Goal: Task Accomplishment & Management: Complete application form

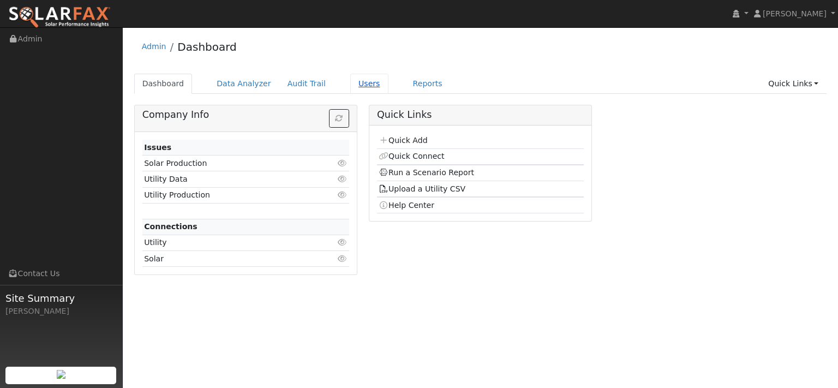
click at [388, 94] on link "Users" at bounding box center [369, 84] width 38 height 20
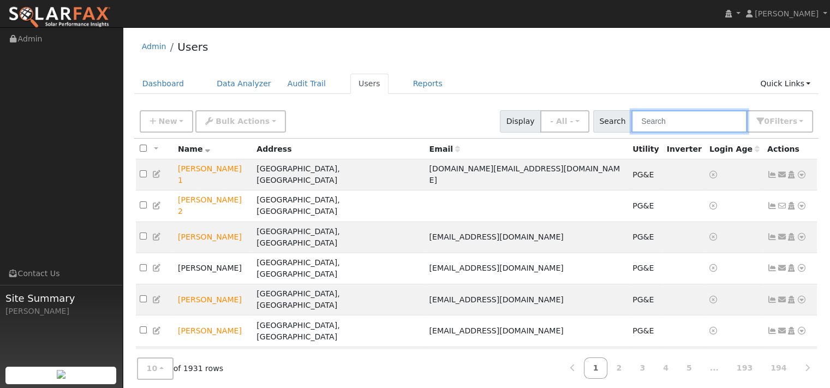
click at [631, 133] on input "text" at bounding box center [689, 121] width 116 height 22
paste input "[PERSON_NAME]"
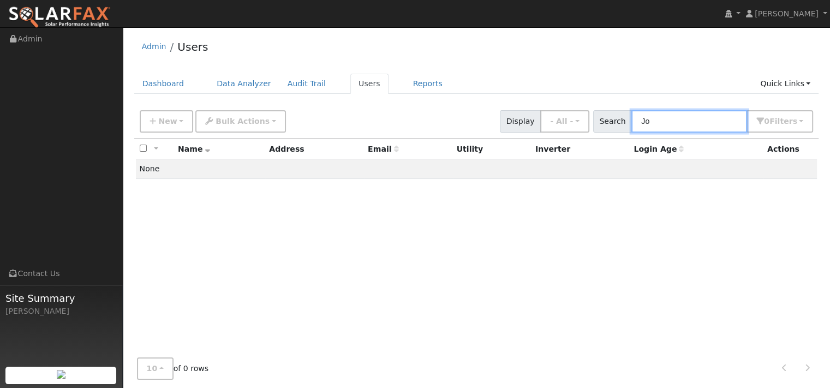
type input "J"
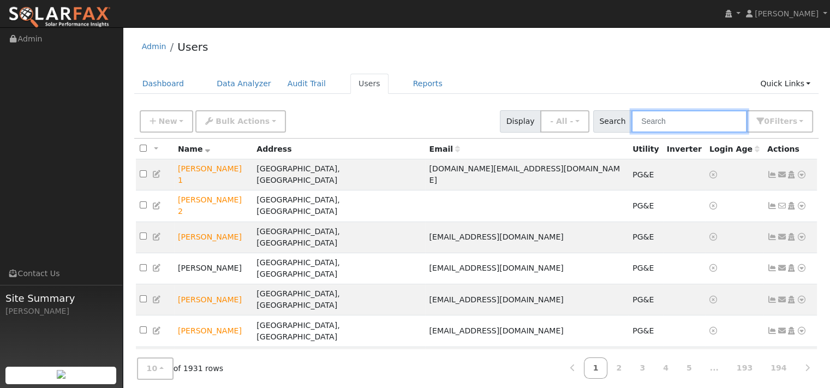
click at [631, 133] on input "text" at bounding box center [689, 121] width 116 height 22
paste input "Jolinda Gladstein"
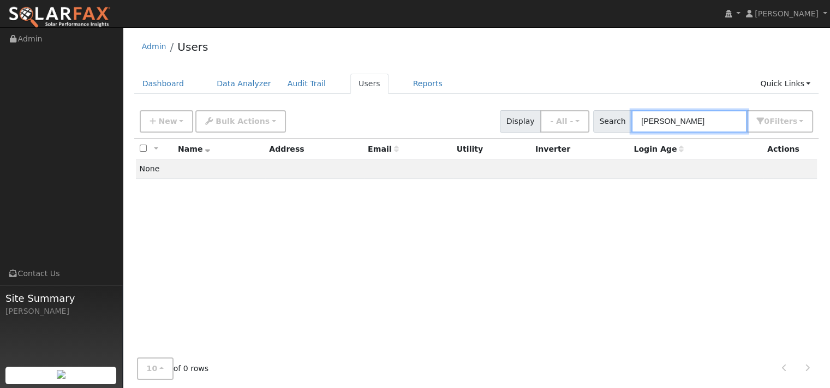
type input "Jolinda Gladstein"
click at [505, 59] on div "Admin Users" at bounding box center [476, 49] width 685 height 33
click at [264, 89] on link "Data Analyzer" at bounding box center [243, 84] width 71 height 20
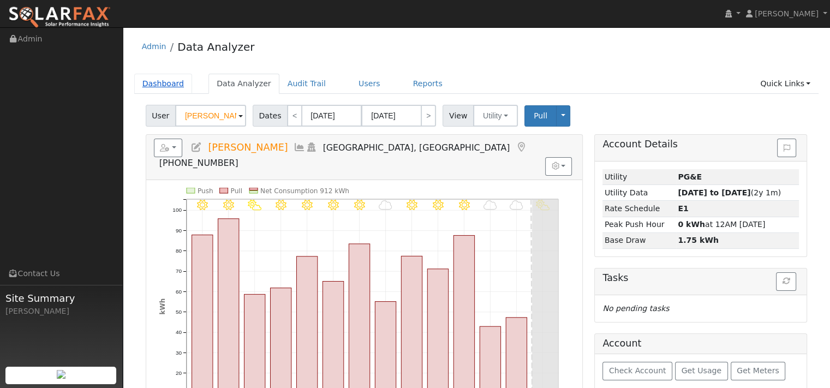
click at [181, 93] on link "Dashboard" at bounding box center [163, 84] width 58 height 20
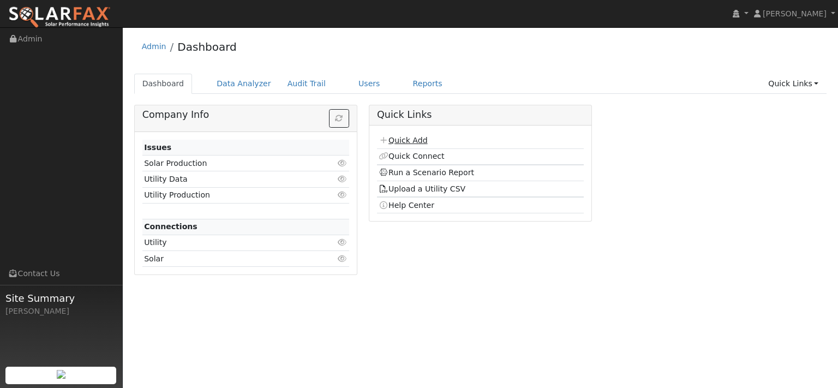
click at [419, 145] on link "Quick Add" at bounding box center [403, 140] width 49 height 9
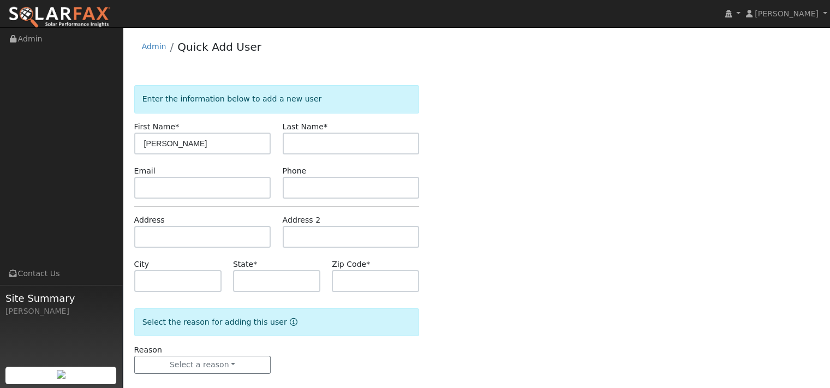
type input "[PERSON_NAME]"
click at [225, 248] on input "text" at bounding box center [202, 237] width 137 height 22
paste input "789 Cordilleras Dr"
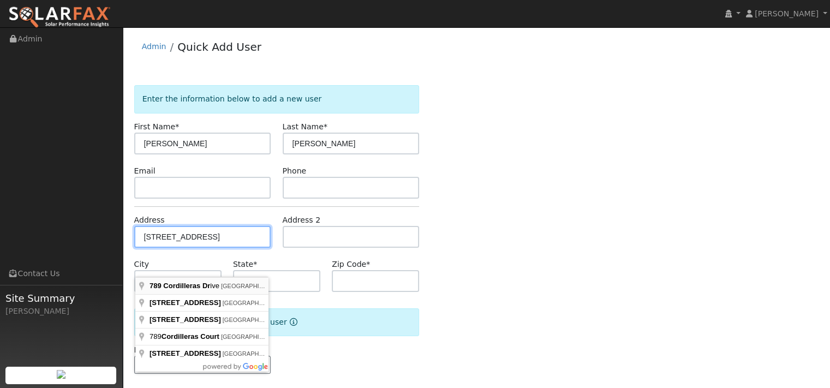
type input "789 Cordilleras Drive"
type input "Sonoma"
type input "CA"
type input "95476"
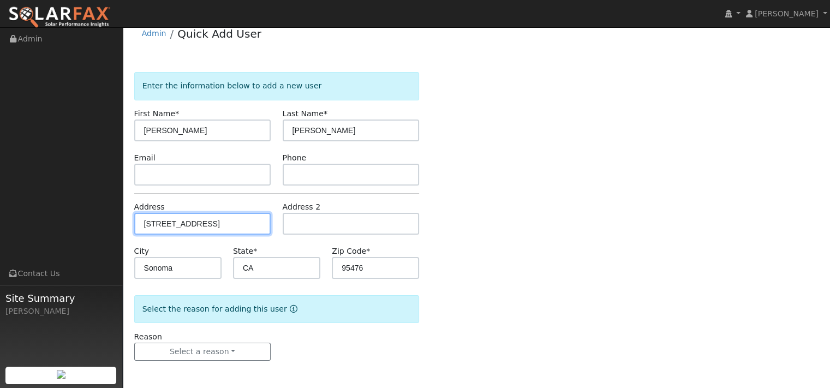
scroll to position [60, 0]
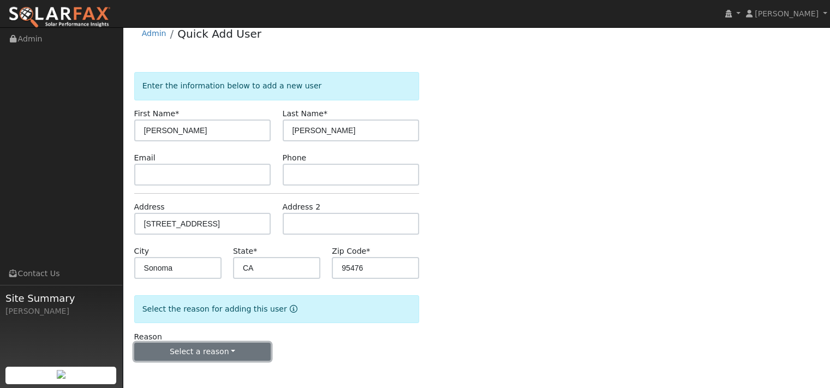
click at [197, 346] on button "Select a reason" at bounding box center [202, 352] width 137 height 19
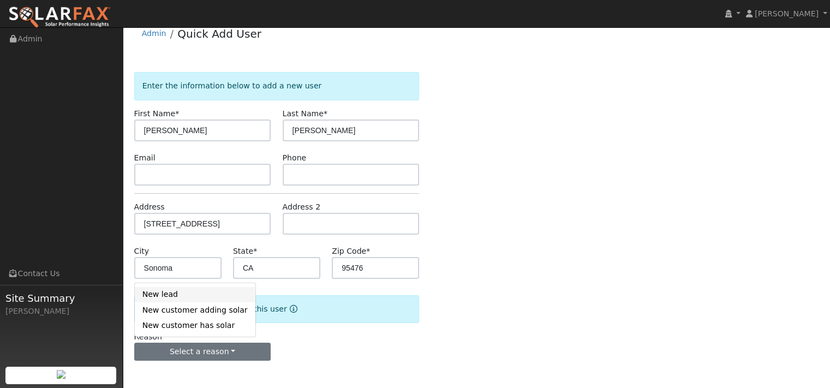
click at [171, 287] on link "New lead" at bounding box center [195, 294] width 121 height 15
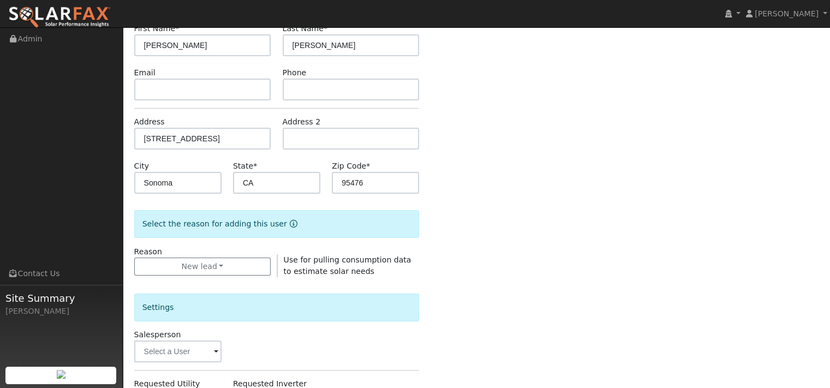
scroll to position [224, 0]
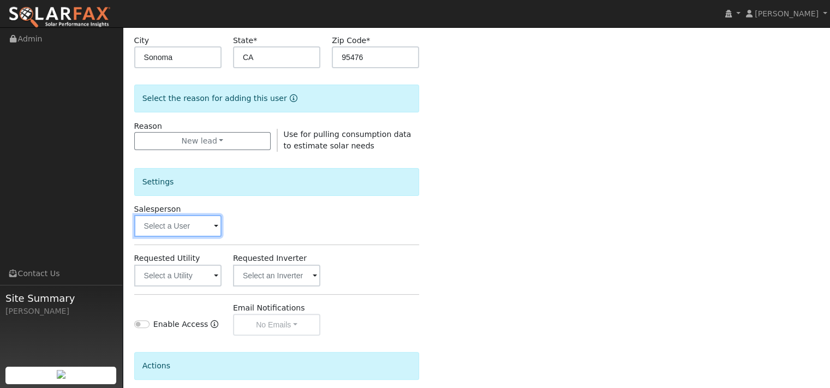
click at [197, 237] on input "text" at bounding box center [177, 226] width 87 height 22
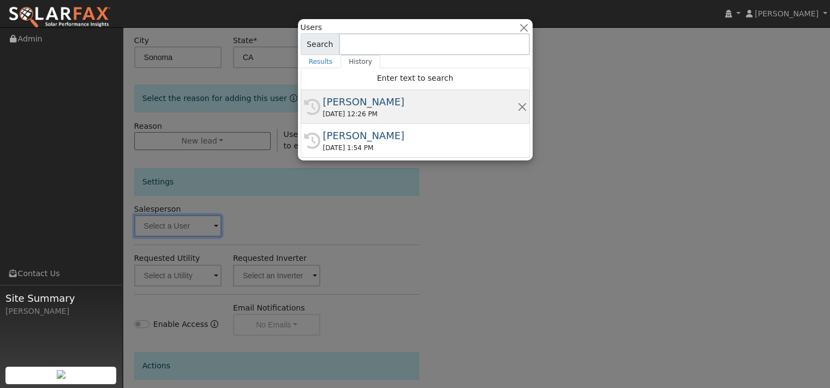
click at [351, 115] on div "09/25/2025 12:26 PM" at bounding box center [420, 114] width 194 height 10
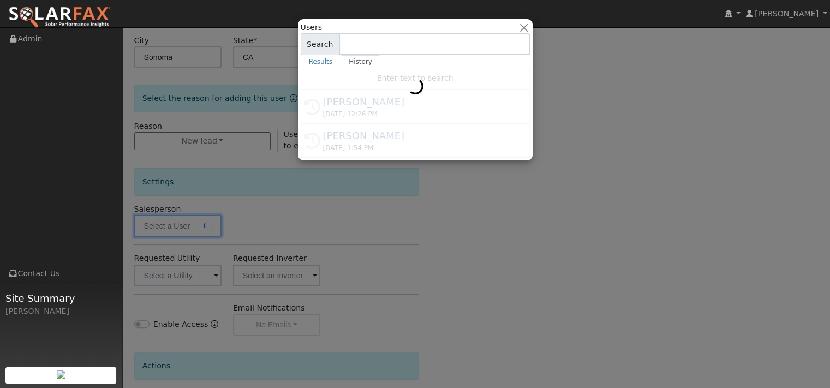
type input "[PERSON_NAME]"
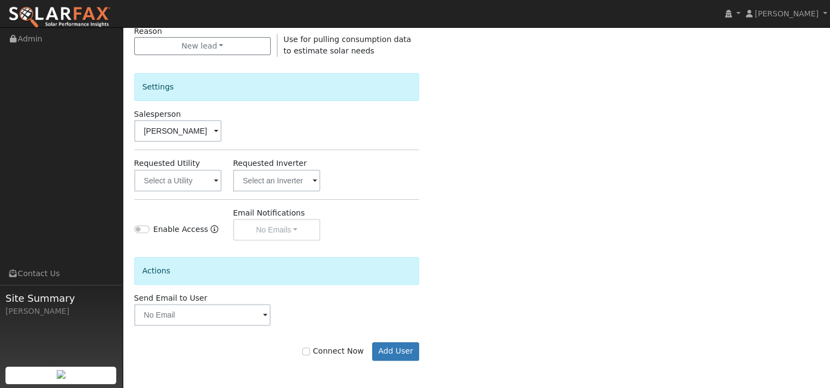
scroll to position [387, 0]
click at [190, 178] on input "text" at bounding box center [177, 181] width 87 height 22
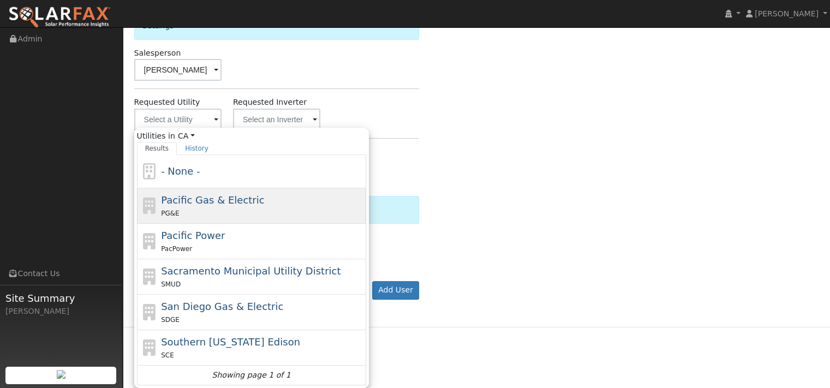
click at [191, 206] on span "Pacific Gas & Electric" at bounding box center [212, 199] width 103 height 11
type input "Pacific Gas & Electric"
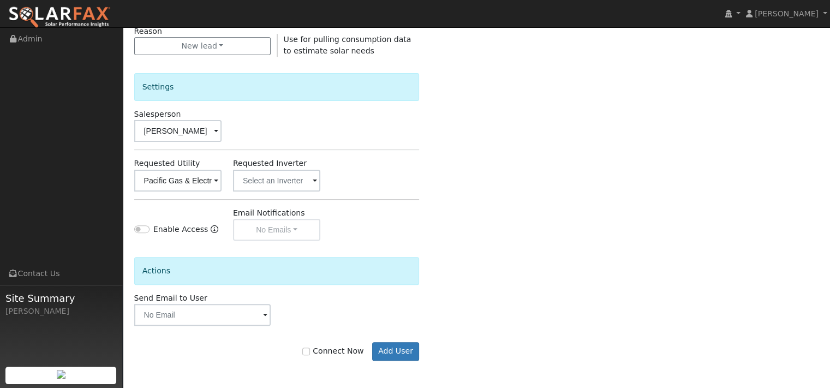
scroll to position [415, 0]
click at [390, 352] on button "Add User" at bounding box center [395, 351] width 47 height 19
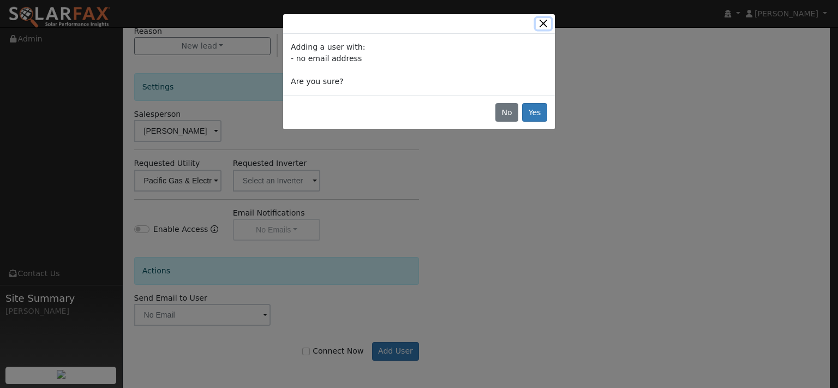
click at [540, 29] on button "Close" at bounding box center [543, 23] width 15 height 11
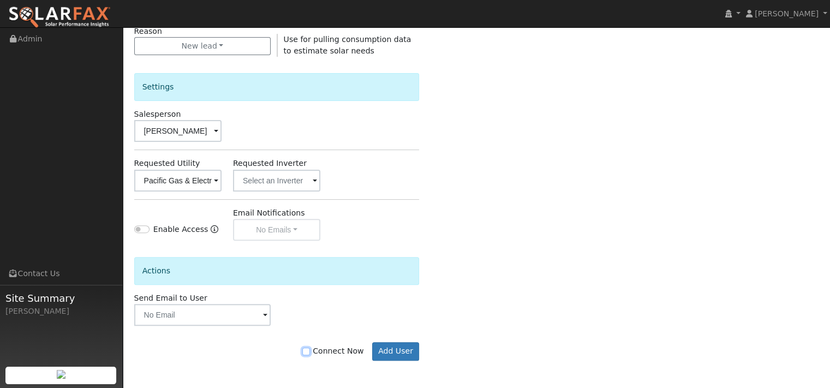
click at [302, 352] on input "Connect Now" at bounding box center [306, 351] width 8 height 8
checkbox input "true"
click at [392, 352] on button "Add User" at bounding box center [395, 351] width 47 height 19
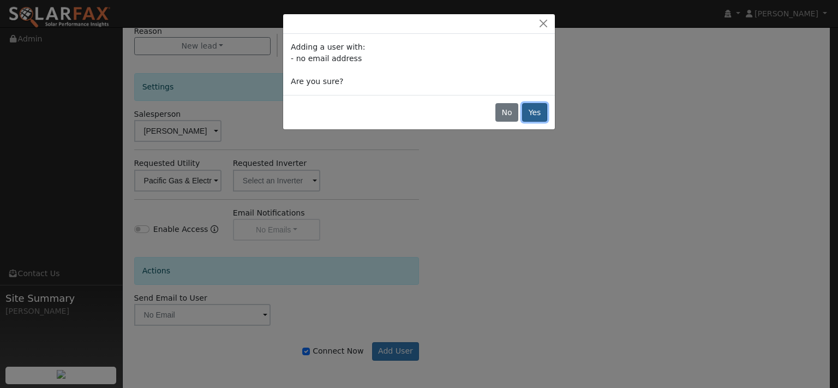
click at [531, 122] on button "Yes" at bounding box center [534, 112] width 25 height 19
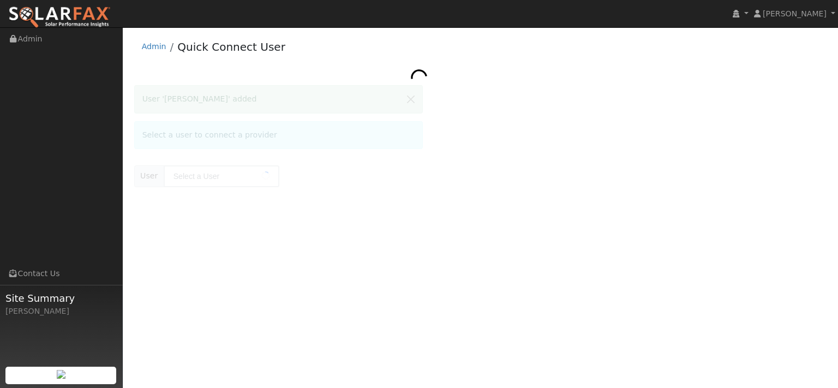
type input "[PERSON_NAME]"
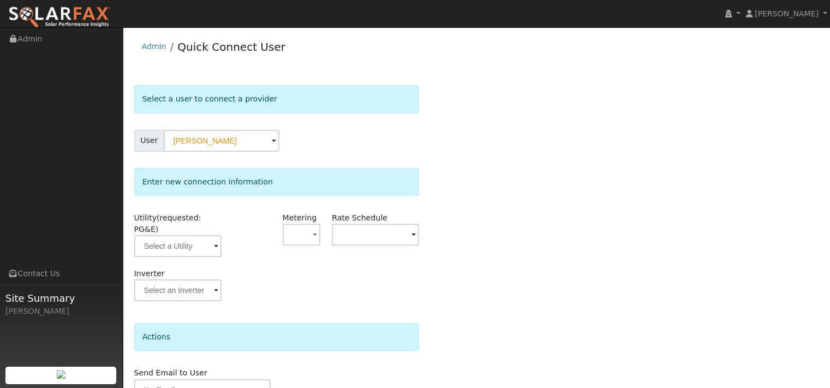
click at [565, 229] on div "Select a user to connect a provider User [PERSON_NAME] Account Default Account …" at bounding box center [476, 263] width 685 height 356
click at [189, 257] on input "text" at bounding box center [177, 246] width 87 height 22
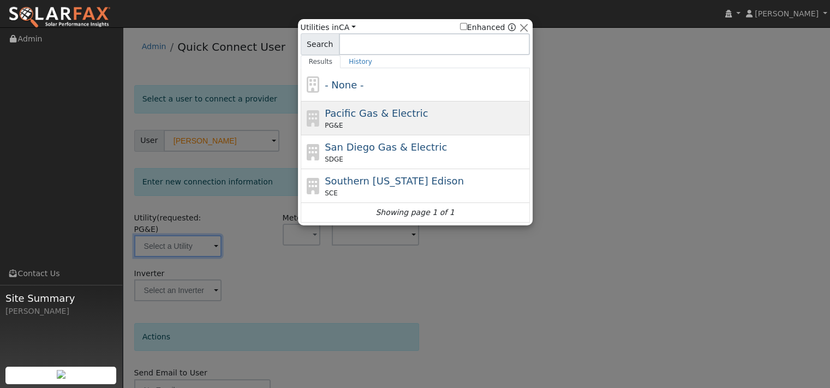
click at [343, 123] on div "Pacific Gas & Electric PG&E" at bounding box center [426, 118] width 202 height 25
type input "PG&E"
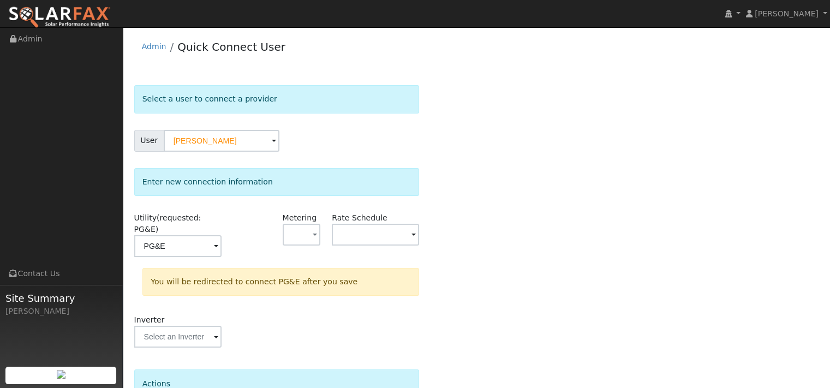
click at [507, 267] on div "Select a user to connect a provider User [PERSON_NAME] Account Default Account …" at bounding box center [476, 286] width 685 height 402
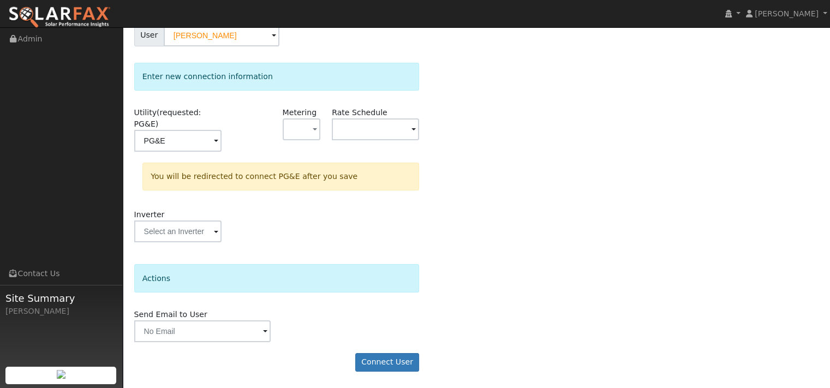
scroll to position [157, 0]
click at [373, 362] on button "Connect User" at bounding box center [387, 362] width 64 height 19
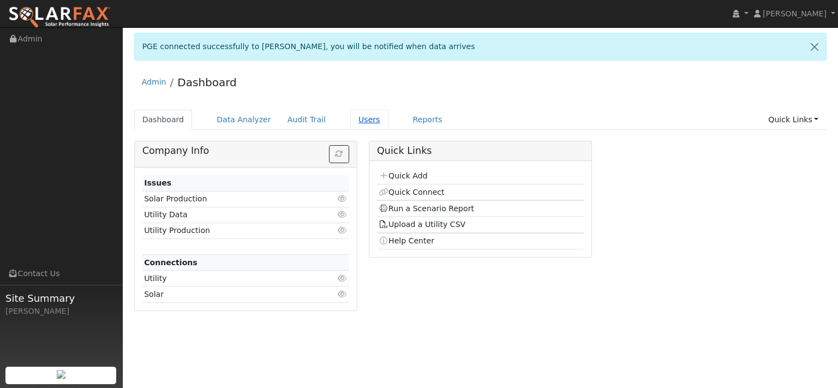
click at [388, 130] on link "Users" at bounding box center [369, 120] width 38 height 20
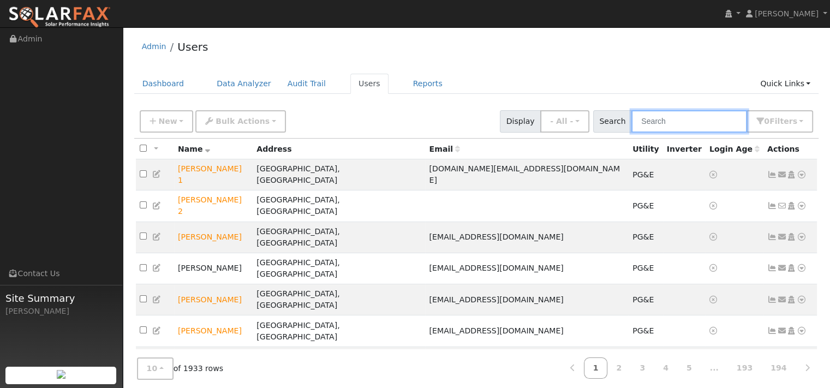
click at [631, 133] on input "text" at bounding box center [689, 121] width 116 height 22
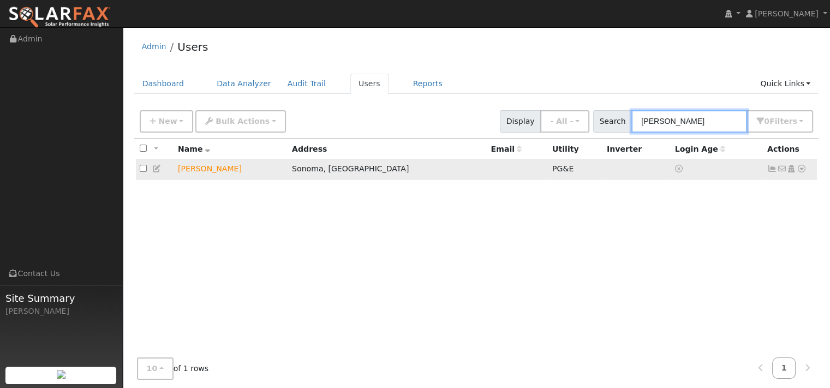
type input "jolinda"
click at [796, 172] on icon at bounding box center [801, 169] width 10 height 8
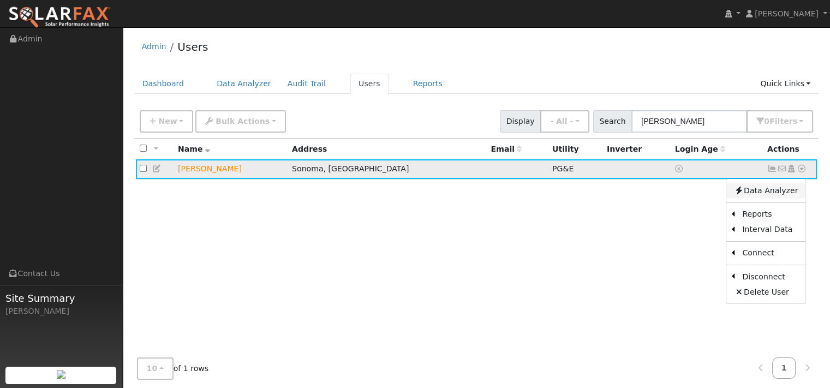
drag, startPoint x: 771, startPoint y: 211, endPoint x: 748, endPoint y: 206, distance: 24.0
click at [770, 198] on link "Data Analyzer" at bounding box center [765, 190] width 79 height 15
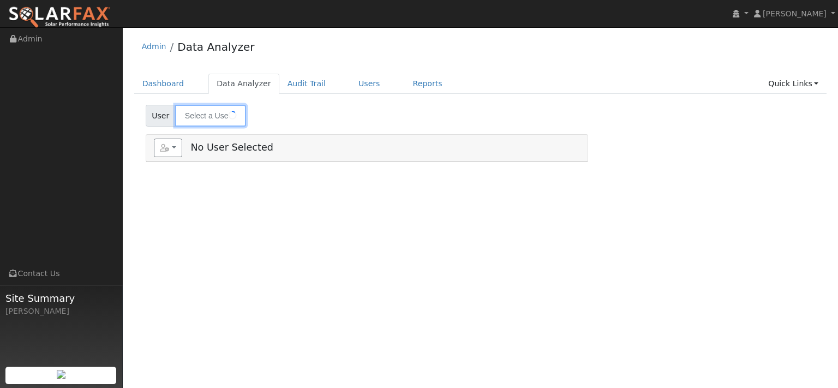
type input "[PERSON_NAME]"
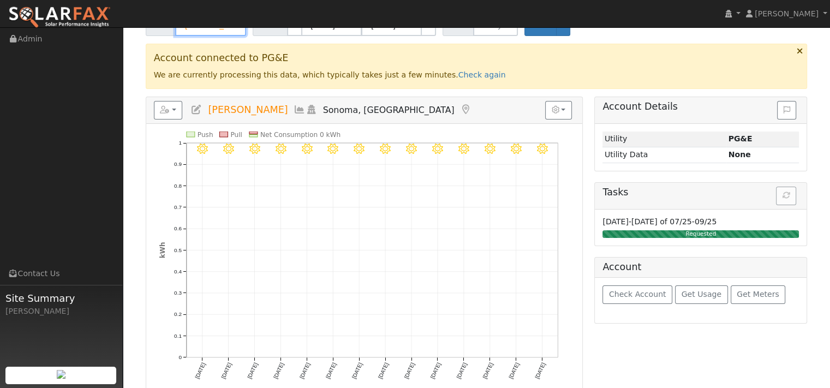
scroll to position [109, 0]
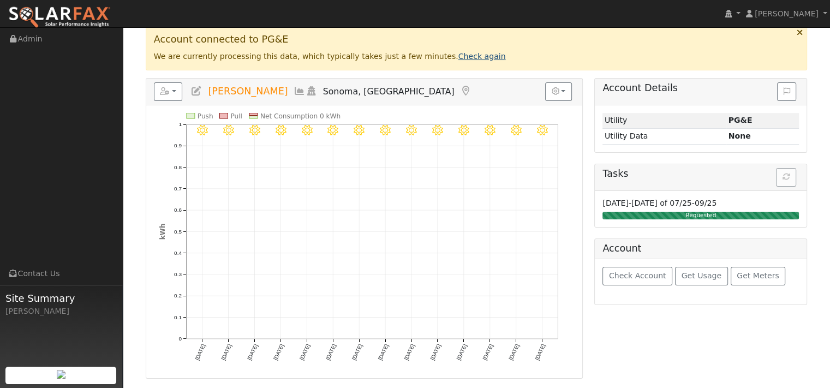
click at [506, 61] on link "Check again" at bounding box center [481, 56] width 47 height 9
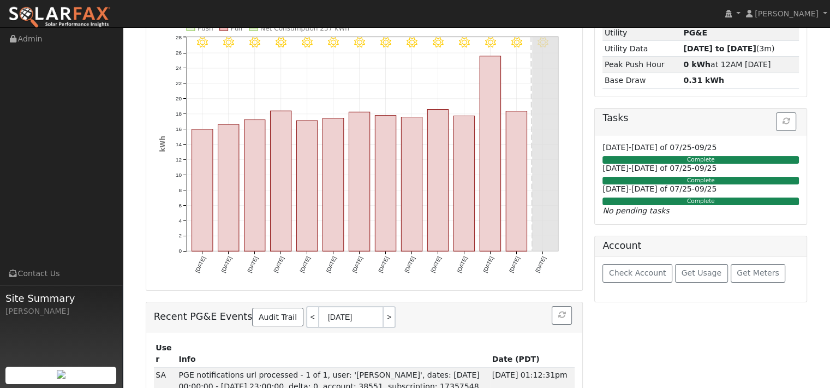
scroll to position [0, 0]
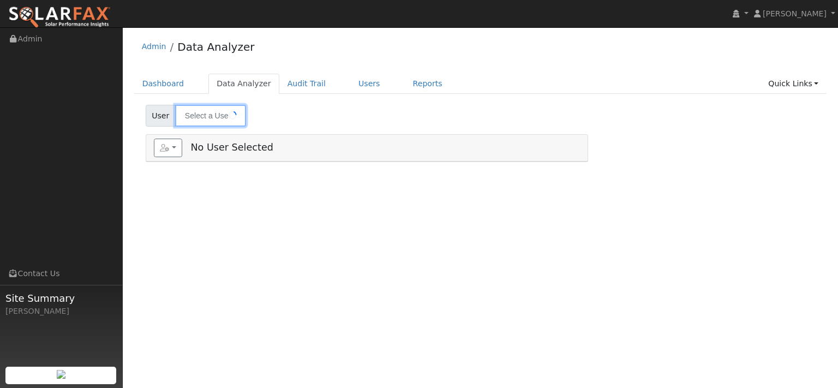
type input "[PERSON_NAME]"
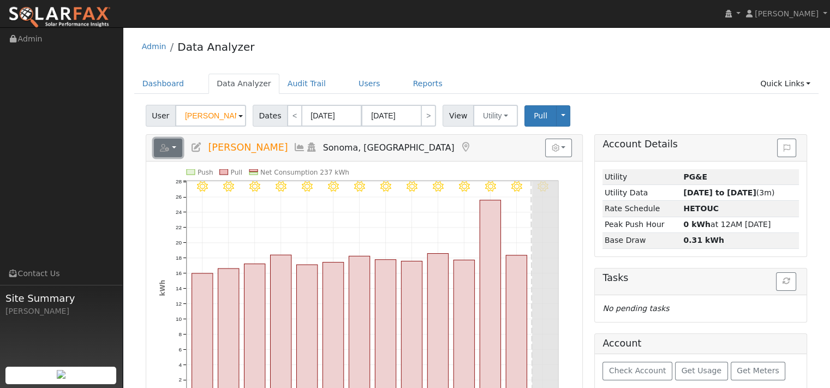
click at [183, 157] on button "button" at bounding box center [168, 148] width 29 height 19
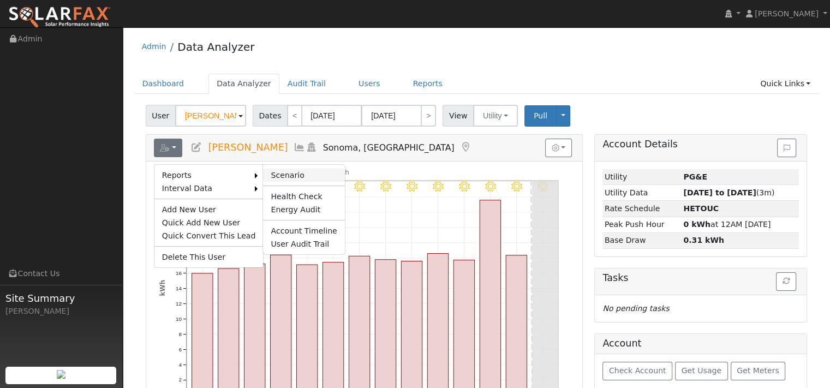
click at [292, 182] on link "Scenario" at bounding box center [303, 175] width 81 height 13
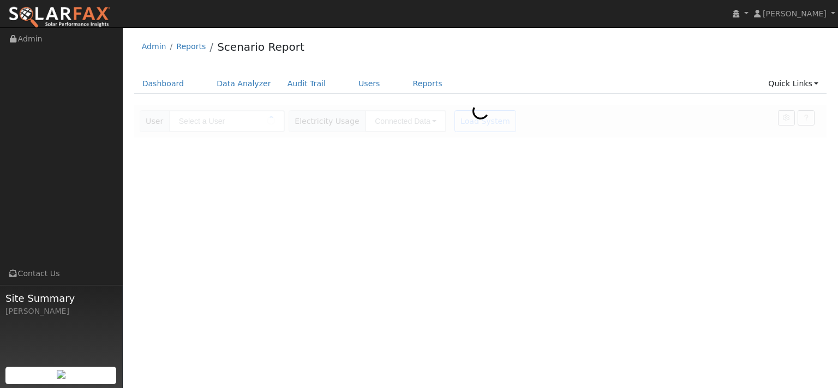
type input "[PERSON_NAME]"
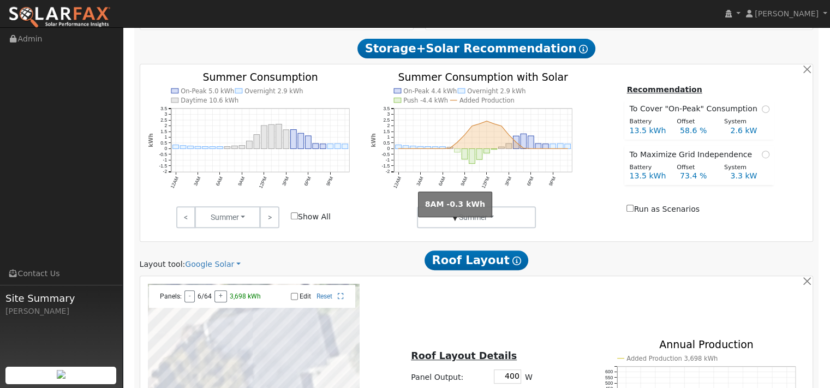
scroll to position [600, 0]
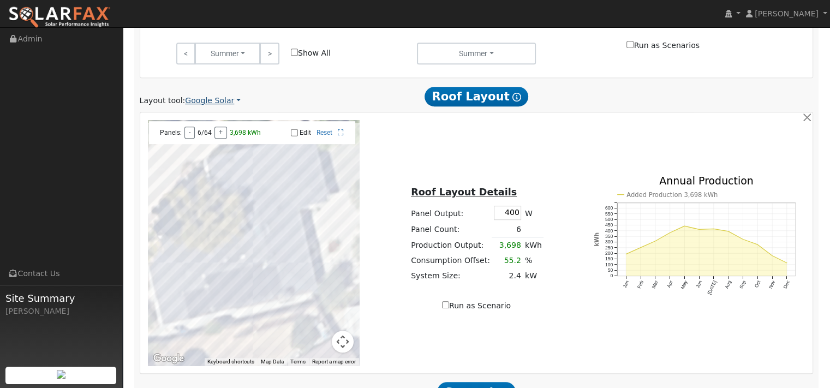
click at [236, 106] on link "Google Solar" at bounding box center [213, 100] width 56 height 11
click at [220, 204] on link "Aurora" at bounding box center [231, 196] width 76 height 15
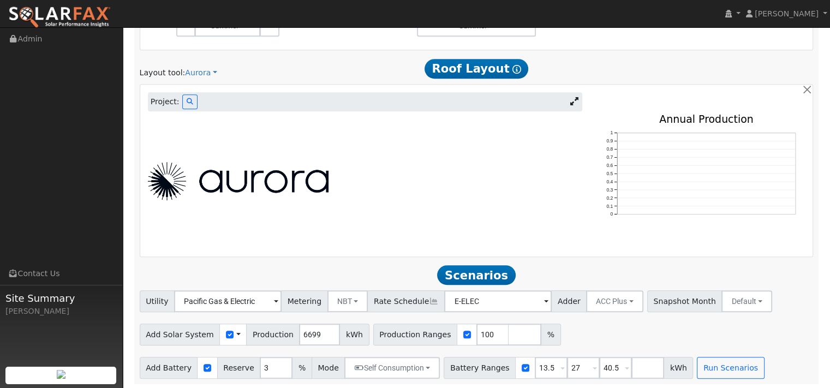
scroll to position [655, 0]
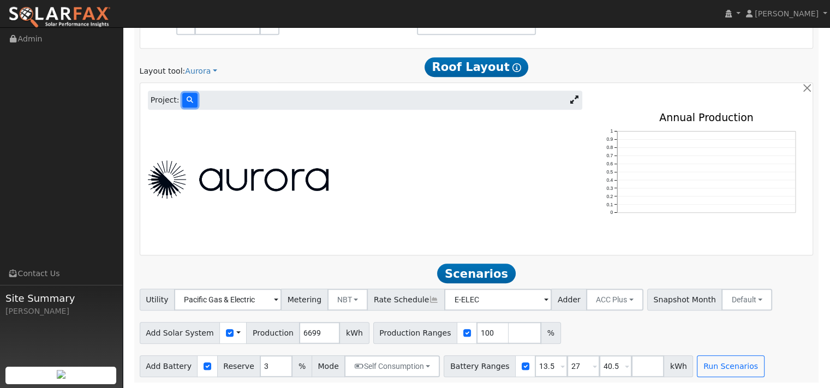
click at [193, 103] on icon at bounding box center [190, 100] width 7 height 7
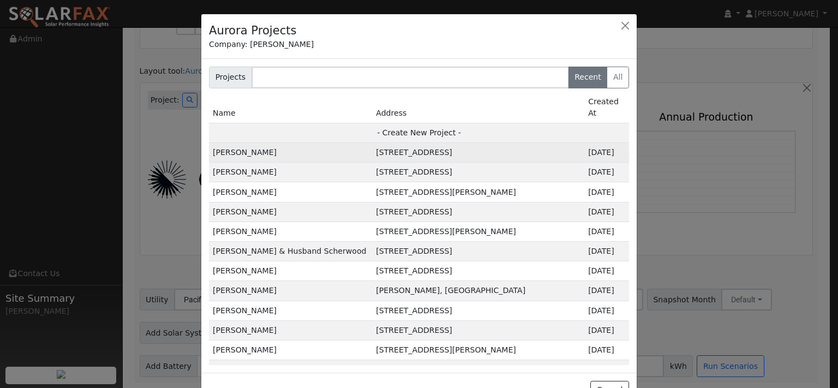
click at [261, 163] on td "[PERSON_NAME]" at bounding box center [290, 153] width 163 height 20
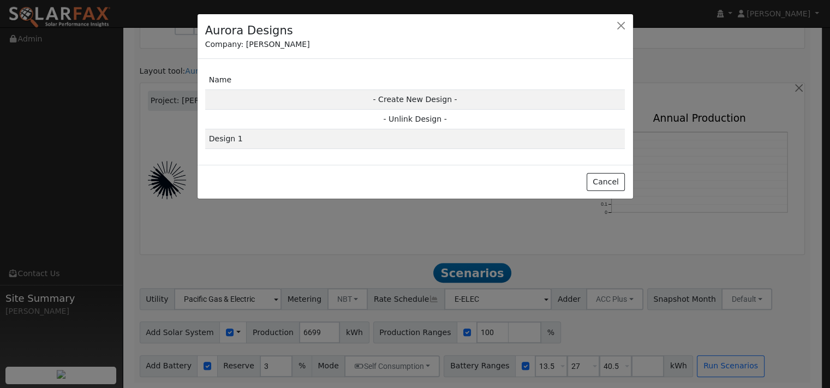
scroll to position [657, 0]
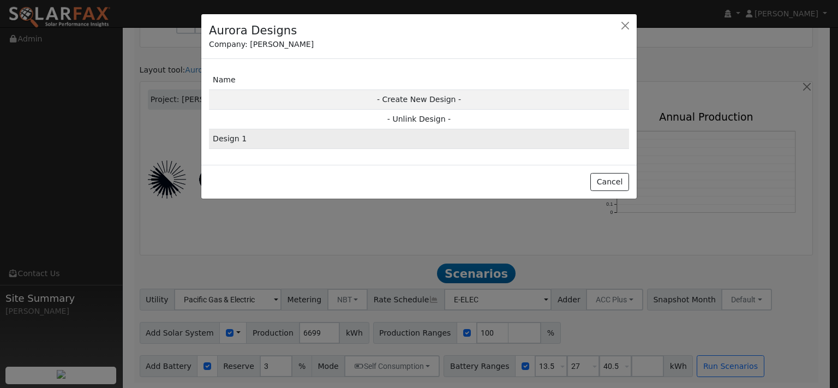
click at [238, 149] on td "Design 1" at bounding box center [419, 139] width 420 height 20
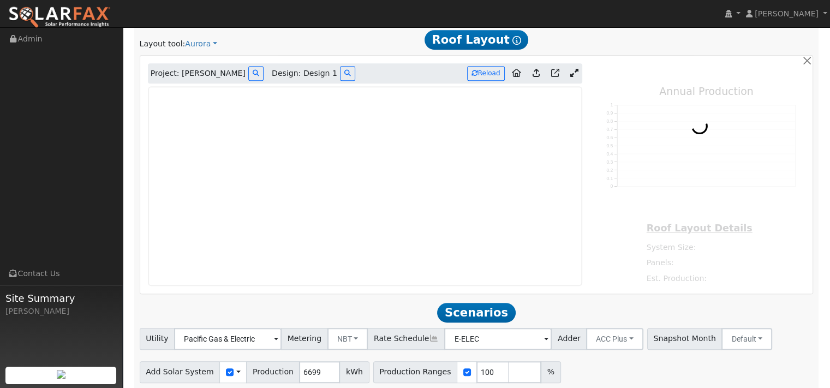
type input "4137"
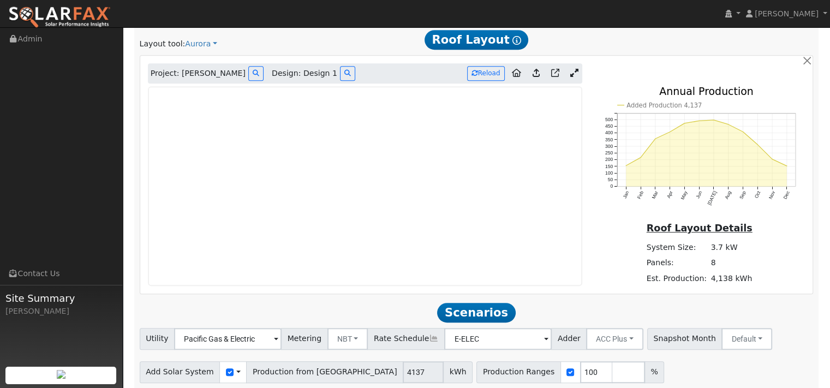
click at [512, 77] on icon at bounding box center [516, 73] width 9 height 8
click at [476, 81] on button "Reload" at bounding box center [486, 73] width 38 height 15
click at [532, 77] on icon at bounding box center [535, 73] width 7 height 8
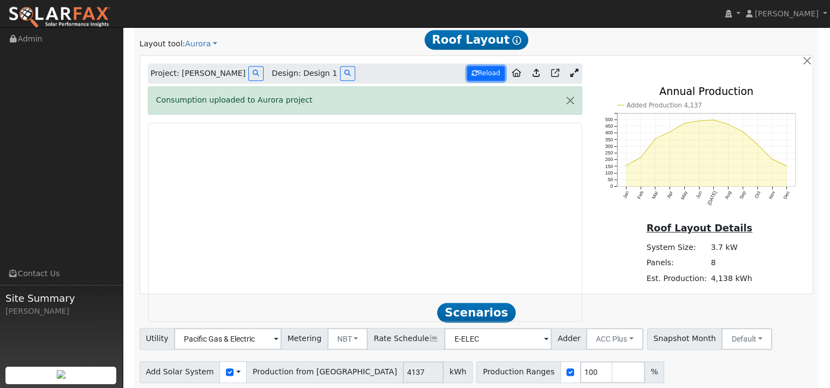
click at [481, 81] on button "Reload" at bounding box center [486, 73] width 38 height 15
click at [551, 77] on icon at bounding box center [555, 73] width 8 height 8
